Goal: Task Accomplishment & Management: Manage account settings

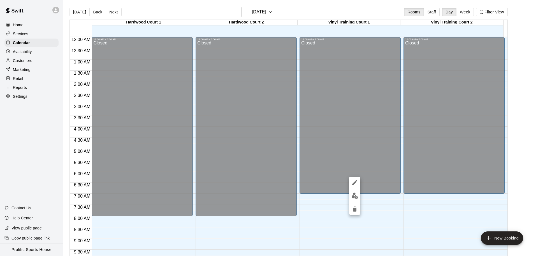
scroll to position [312, 0]
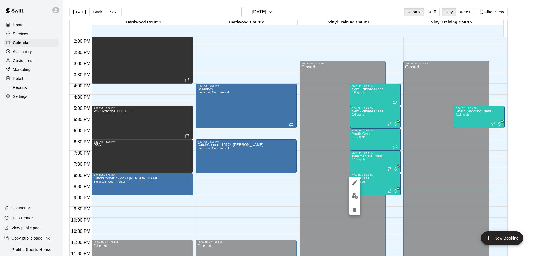
drag, startPoint x: 146, startPoint y: 181, endPoint x: 145, endPoint y: 187, distance: 6.3
click at [145, 185] on div at bounding box center [269, 128] width 538 height 256
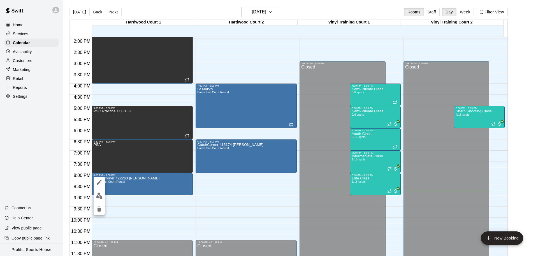
click at [146, 186] on div at bounding box center [269, 128] width 538 height 256
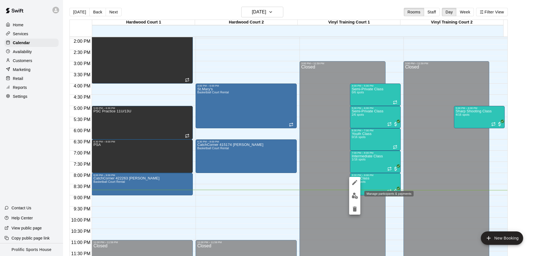
click at [353, 197] on img "edit" at bounding box center [354, 196] width 6 height 6
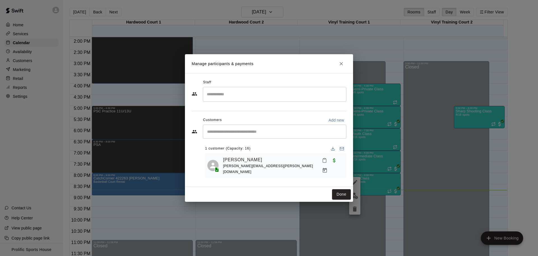
click at [246, 137] on div "​" at bounding box center [274, 132] width 143 height 14
click at [335, 122] on p "Add new" at bounding box center [336, 121] width 16 height 6
select select "**"
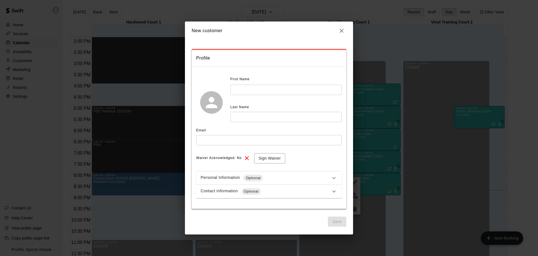
click at [342, 32] on icon "button" at bounding box center [341, 30] width 7 height 7
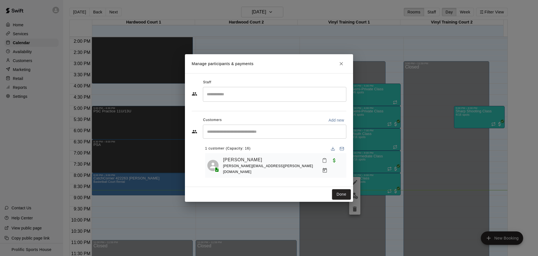
click at [253, 92] on input "Search staff" at bounding box center [274, 95] width 138 height 10
click at [260, 87] on div "Staff" at bounding box center [269, 82] width 155 height 9
click at [279, 96] on input "Search staff" at bounding box center [274, 95] width 138 height 10
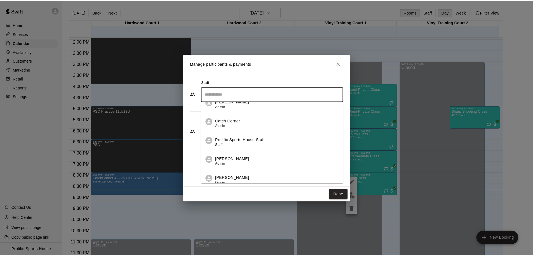
scroll to position [13, 0]
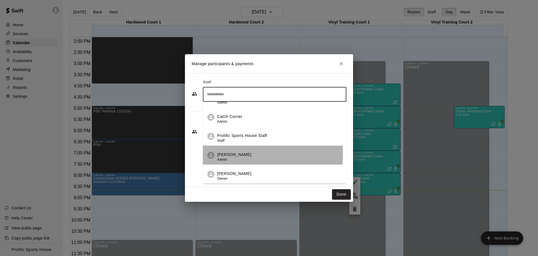
click at [243, 156] on p "[PERSON_NAME]" at bounding box center [234, 155] width 34 height 6
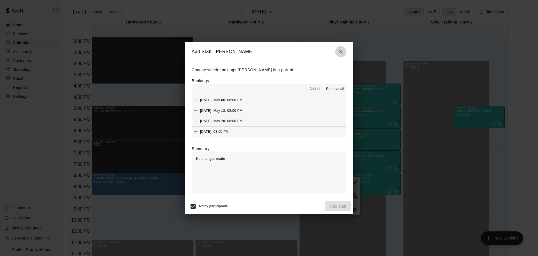
click at [341, 49] on icon "button" at bounding box center [340, 51] width 7 height 7
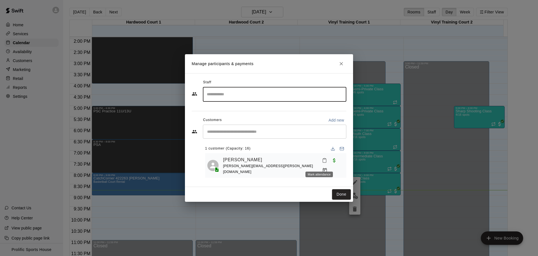
click at [322, 163] on icon "Mark attendance" at bounding box center [324, 160] width 5 height 5
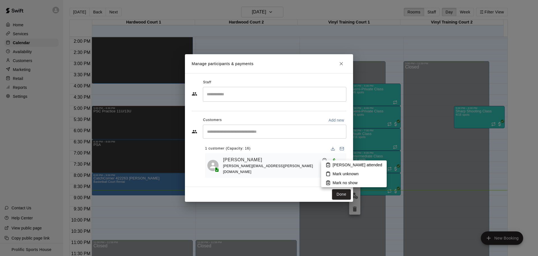
click at [337, 166] on p "[PERSON_NAME] attended" at bounding box center [357, 165] width 50 height 6
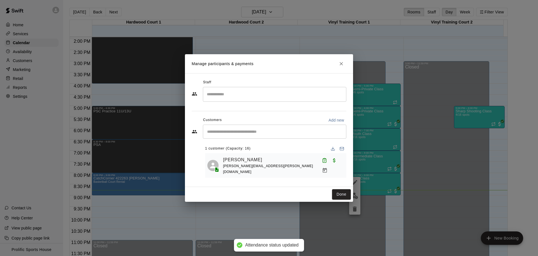
click at [367, 166] on div "Manage participants & payments Staff ​ Customers Add new ​ 1 customer (Capacity…" at bounding box center [269, 128] width 538 height 256
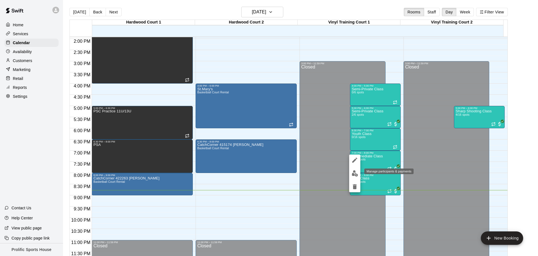
click at [357, 175] on img "edit" at bounding box center [354, 174] width 6 height 6
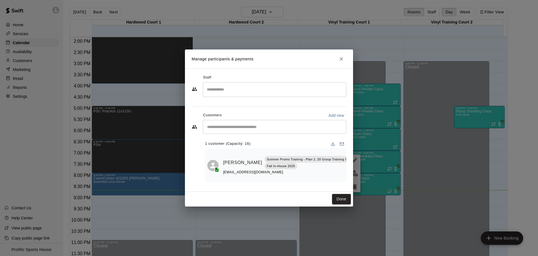
click at [308, 162] on div "Summer Promo Training - Plan 1: 20 Group Training Sessions Per Month Fall In-Ho…" at bounding box center [320, 162] width 113 height 13
click at [338, 58] on icon "Close" at bounding box center [341, 59] width 6 height 6
